Goal: Task Accomplishment & Management: Use online tool/utility

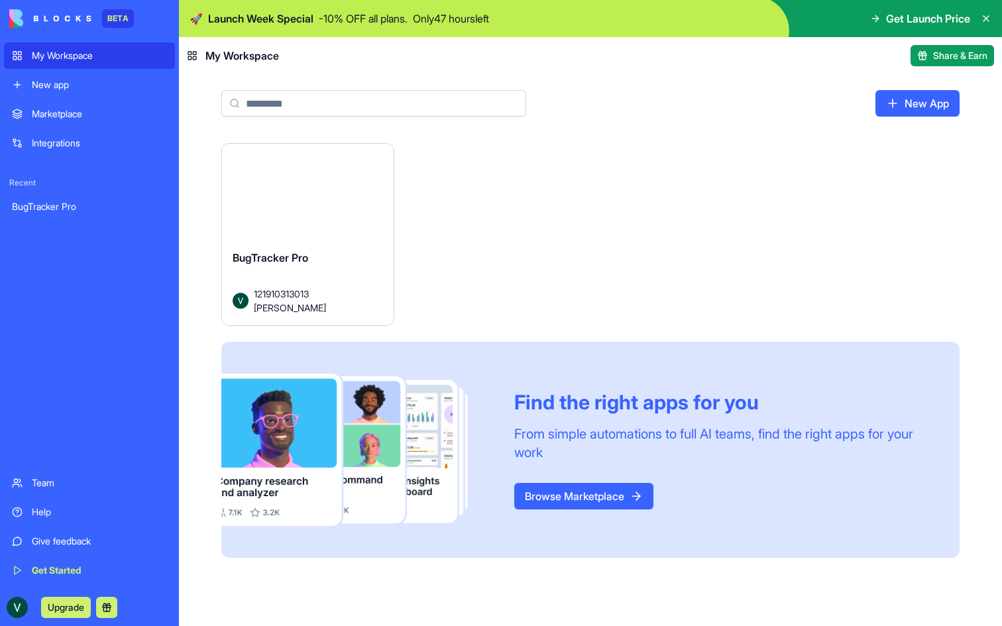
drag, startPoint x: 0, startPoint y: 0, endPoint x: 292, endPoint y: 225, distance: 369.1
click at [292, 225] on div "Launch" at bounding box center [308, 197] width 172 height 107
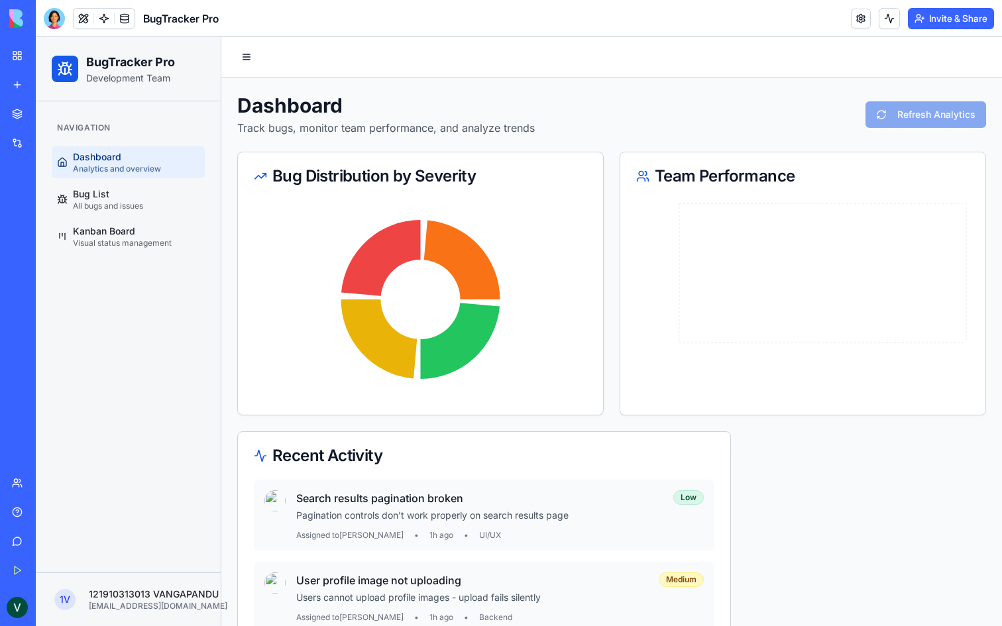
click at [19, 53] on link "My Workspace" at bounding box center [30, 55] width 53 height 27
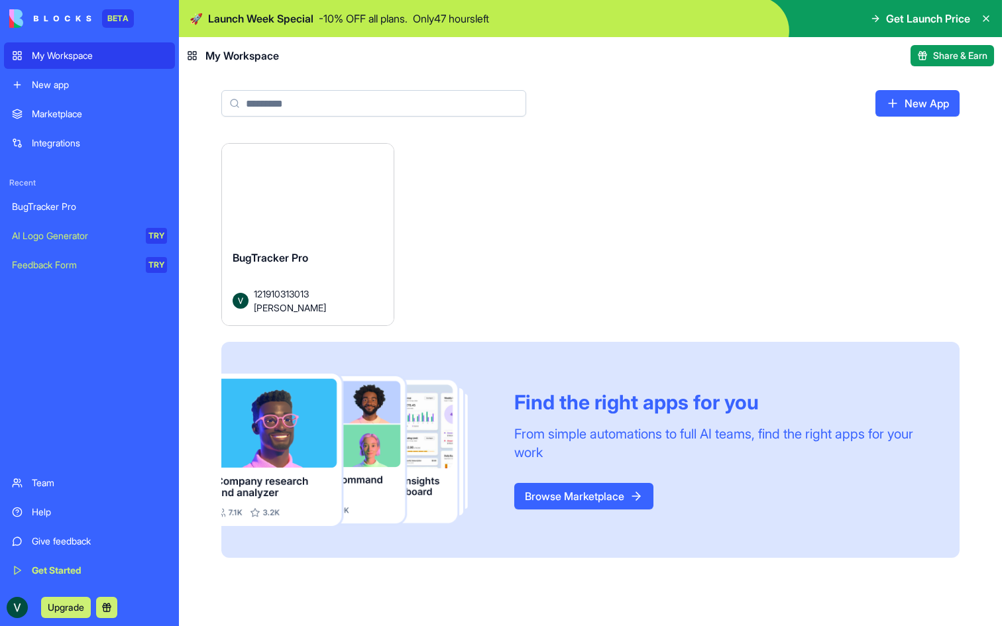
click at [18, 54] on link "My Workspace" at bounding box center [89, 55] width 171 height 27
click at [341, 247] on div "BugTracker Pro 121910313013 [PERSON_NAME]" at bounding box center [308, 282] width 172 height 86
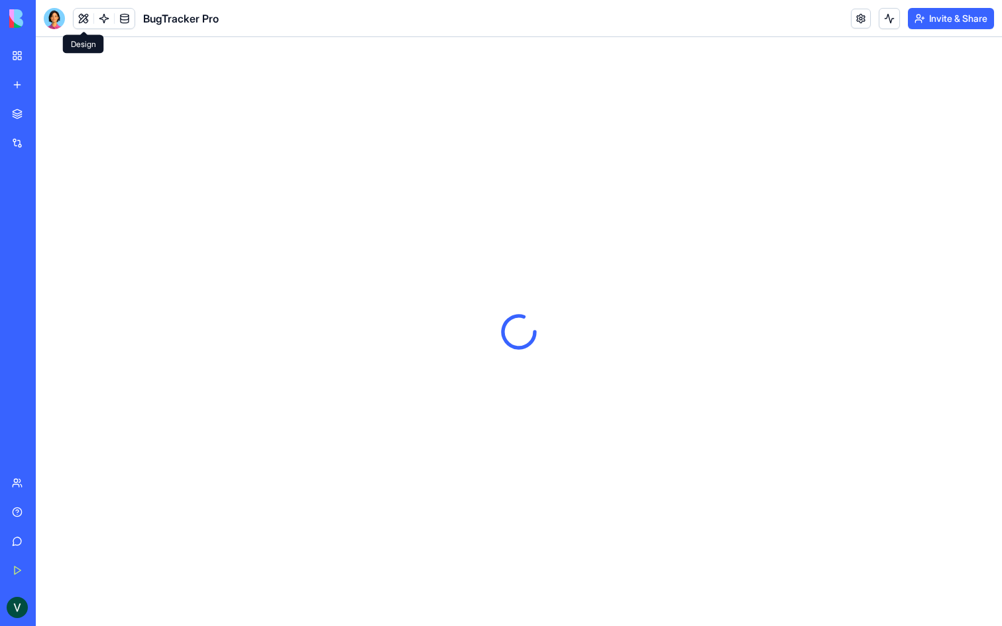
click at [85, 20] on button at bounding box center [84, 19] width 20 height 20
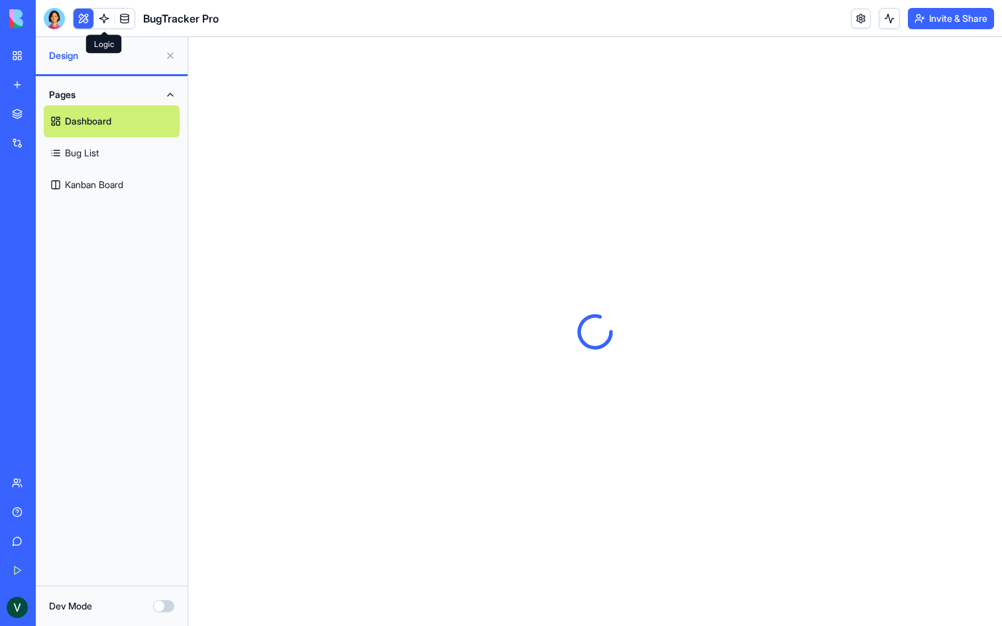
click at [102, 19] on link at bounding box center [104, 19] width 20 height 20
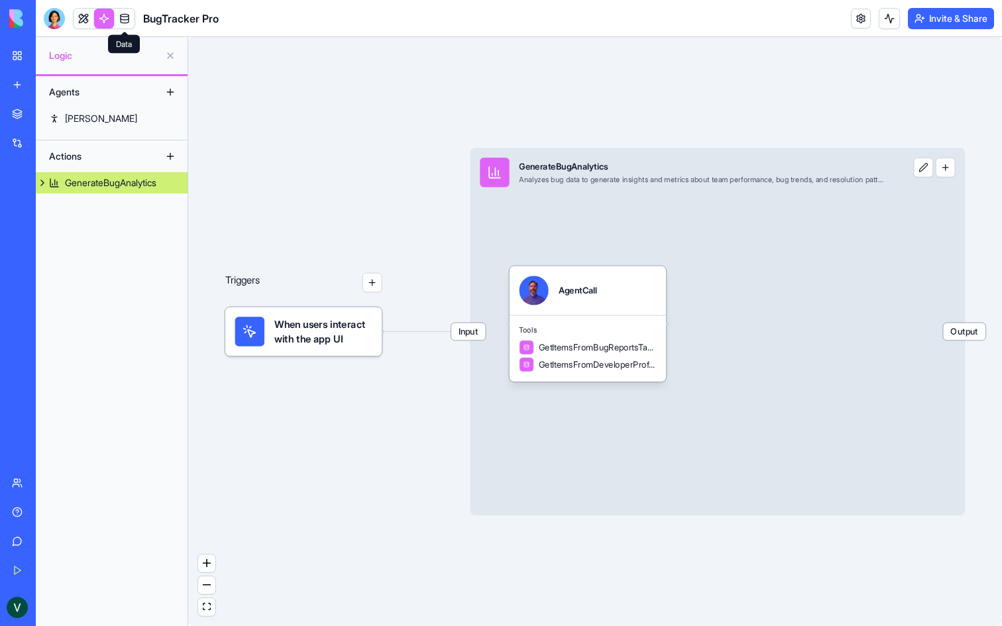
click at [122, 19] on link at bounding box center [125, 19] width 20 height 20
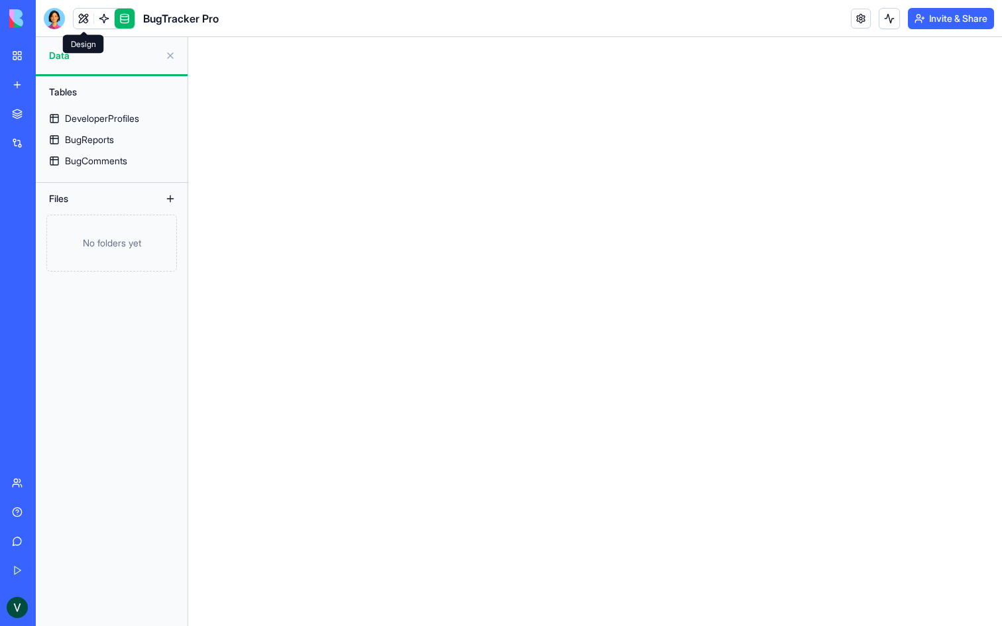
click at [81, 16] on link at bounding box center [84, 19] width 20 height 20
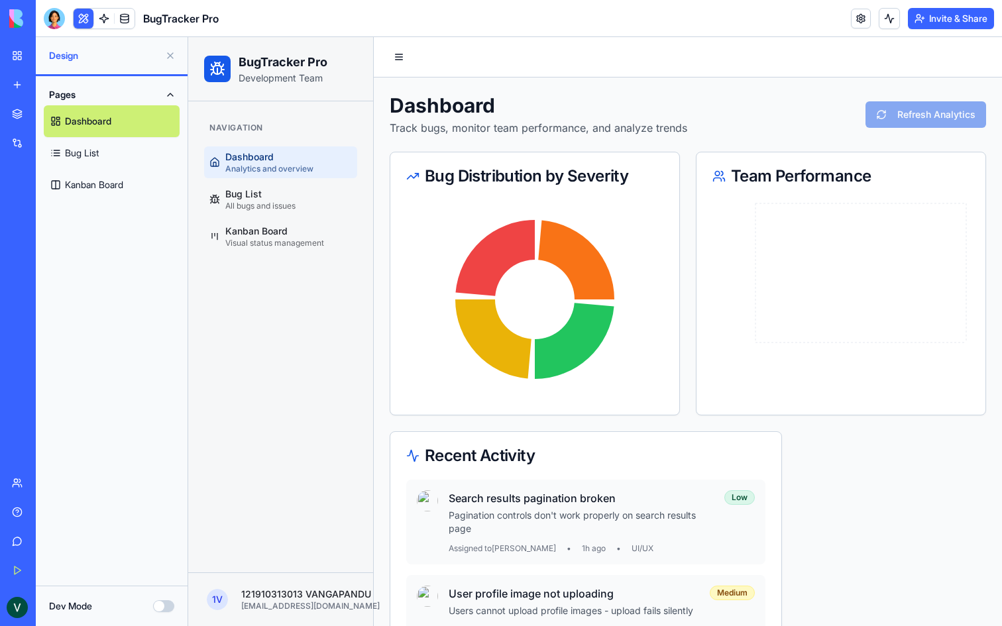
click at [169, 62] on button at bounding box center [170, 55] width 21 height 21
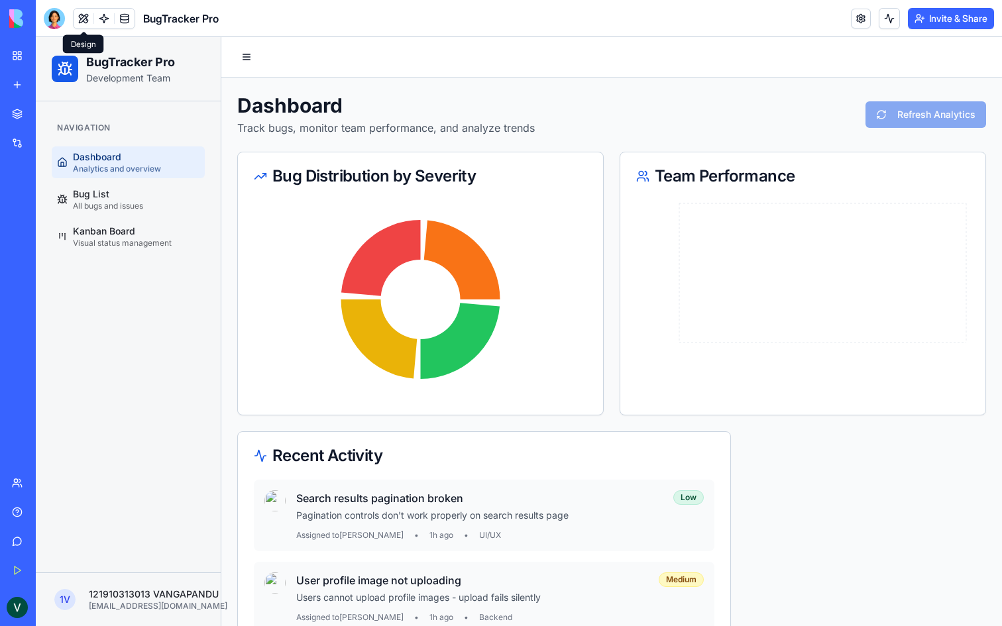
click at [80, 20] on button at bounding box center [84, 19] width 20 height 20
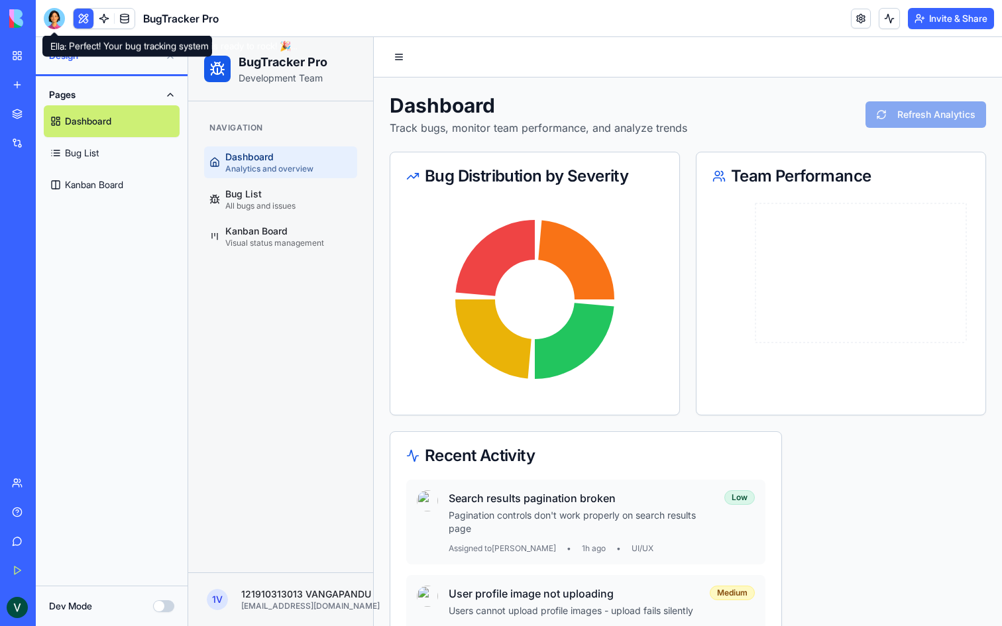
click at [54, 14] on div at bounding box center [54, 18] width 21 height 21
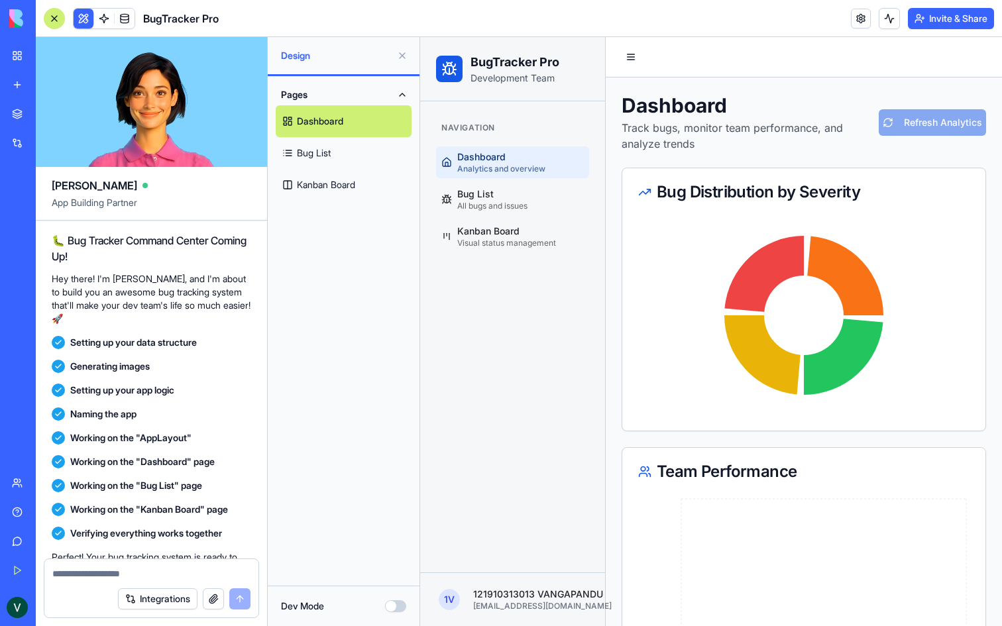
scroll to position [896, 0]
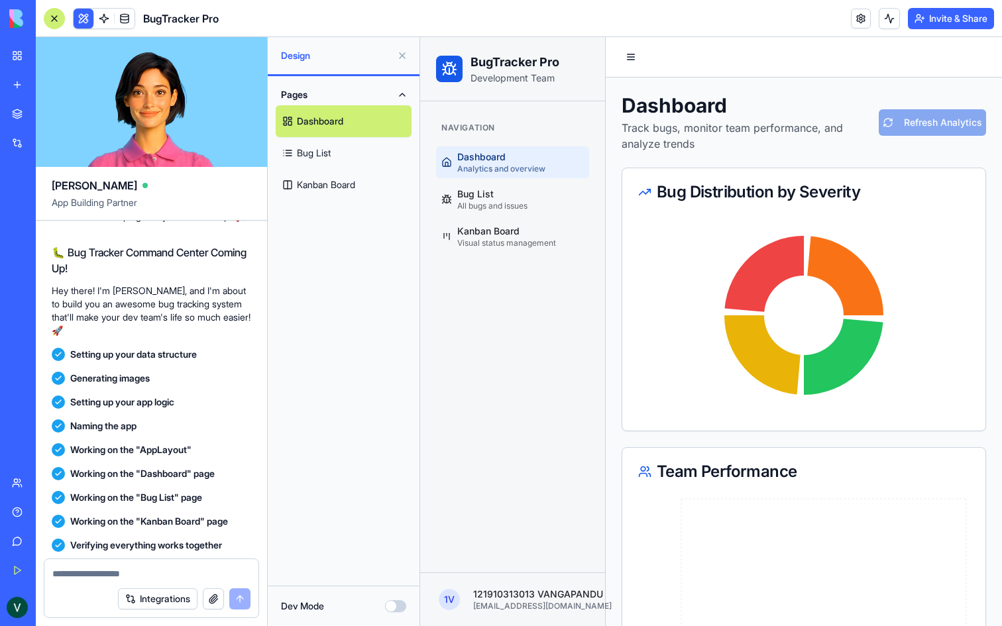
click at [61, 20] on div at bounding box center [54, 18] width 21 height 21
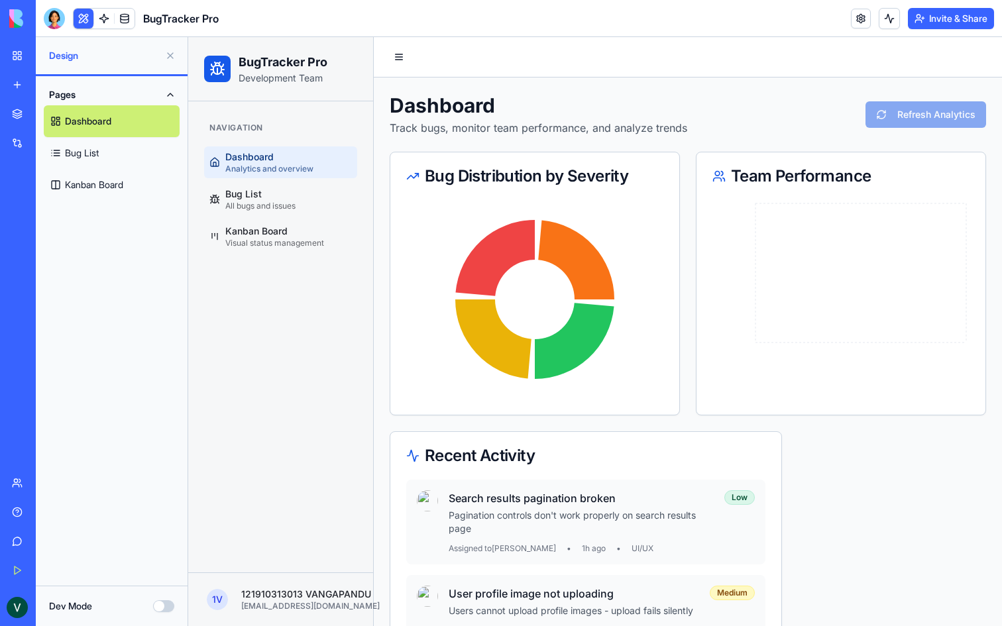
click at [54, 18] on div at bounding box center [54, 18] width 21 height 21
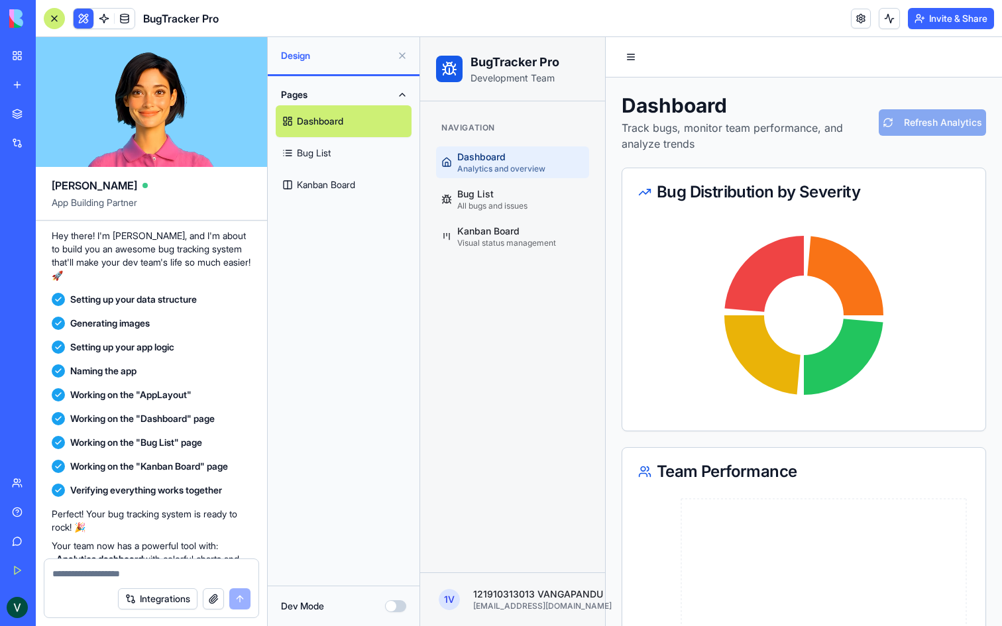
scroll to position [932, 0]
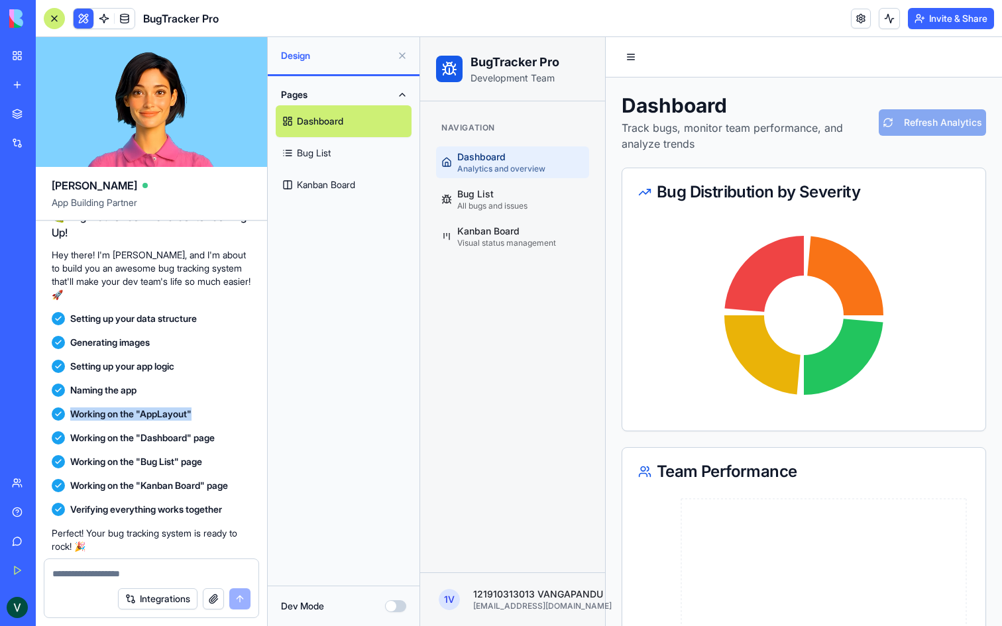
drag, startPoint x: 66, startPoint y: 427, endPoint x: 205, endPoint y: 425, distance: 138.5
click at [205, 421] on div "Working on the "AppLayout"" at bounding box center [151, 414] width 199 height 13
drag, startPoint x: 72, startPoint y: 451, endPoint x: 230, endPoint y: 462, distance: 158.8
click at [230, 450] on div "Working on the "Dashboard" page" at bounding box center [151, 438] width 199 height 24
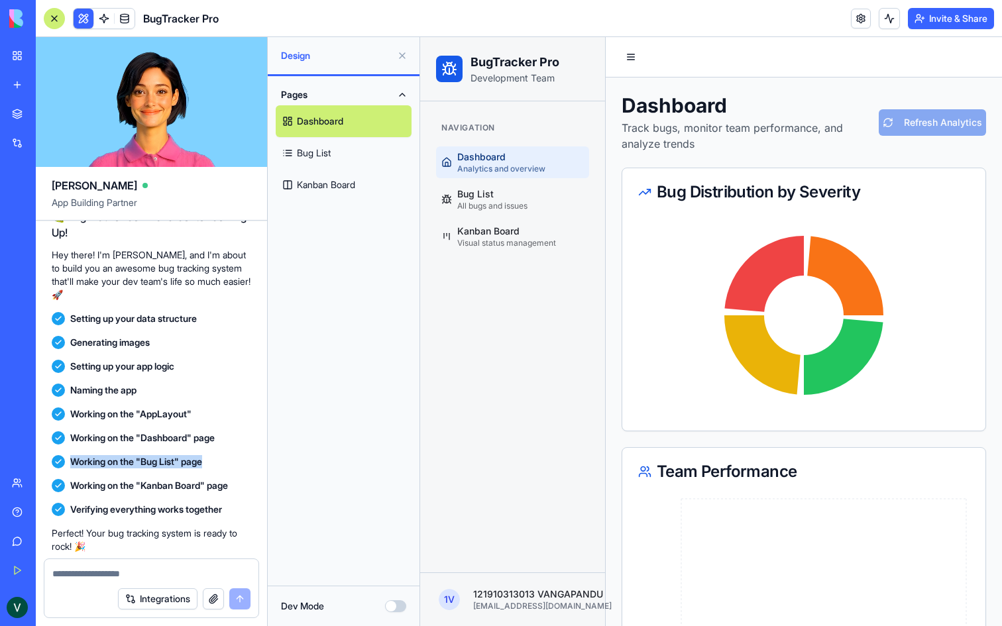
drag, startPoint x: 229, startPoint y: 479, endPoint x: 70, endPoint y: 481, distance: 158.4
click at [70, 469] on div "Working on the "Bug List" page" at bounding box center [151, 461] width 199 height 13
click at [228, 492] on span "Working on the "Kanban Board" page" at bounding box center [149, 485] width 158 height 13
